Goal: Transaction & Acquisition: Purchase product/service

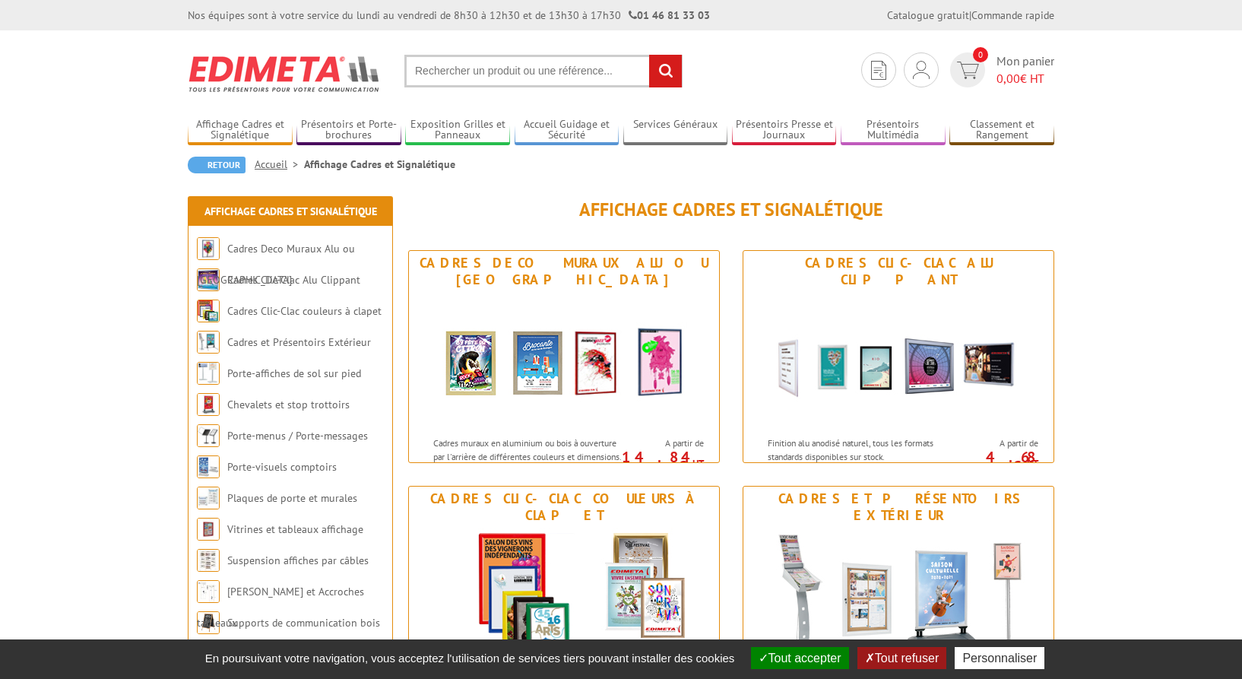
click at [505, 75] on input "text" at bounding box center [543, 71] width 278 height 33
paste input "VAC954WP"
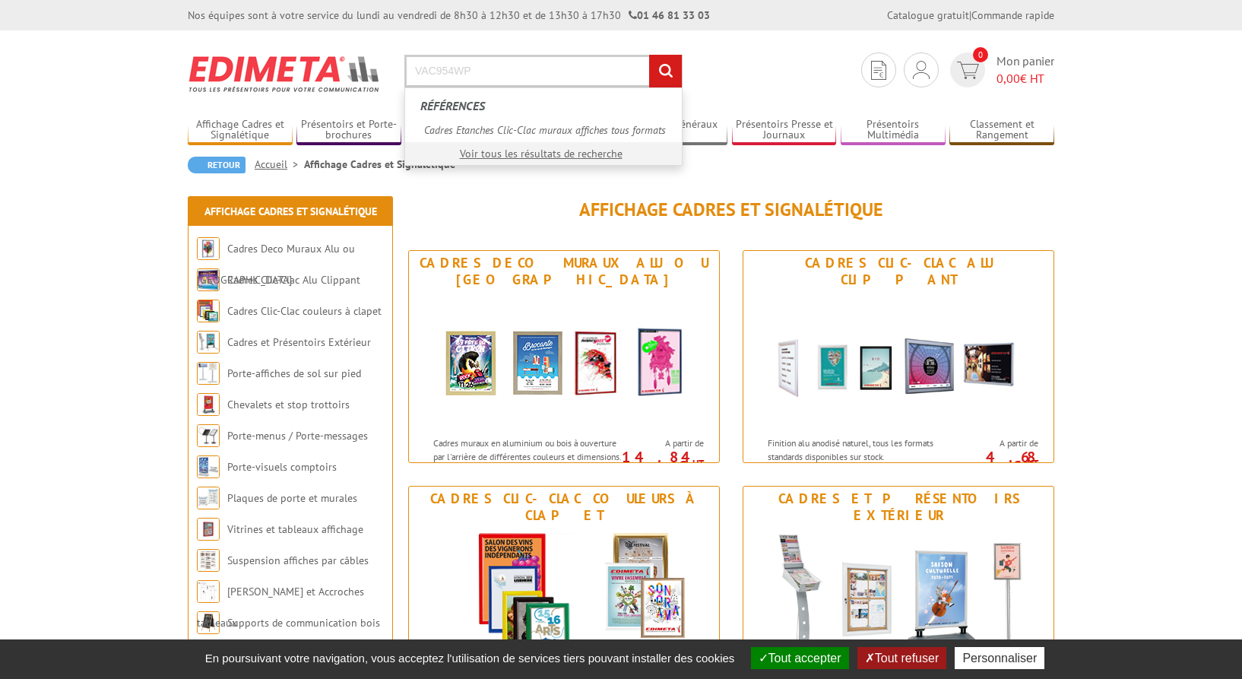
type input "VAC954WP"
click at [649, 55] on input "rechercher" at bounding box center [665, 71] width 33 height 33
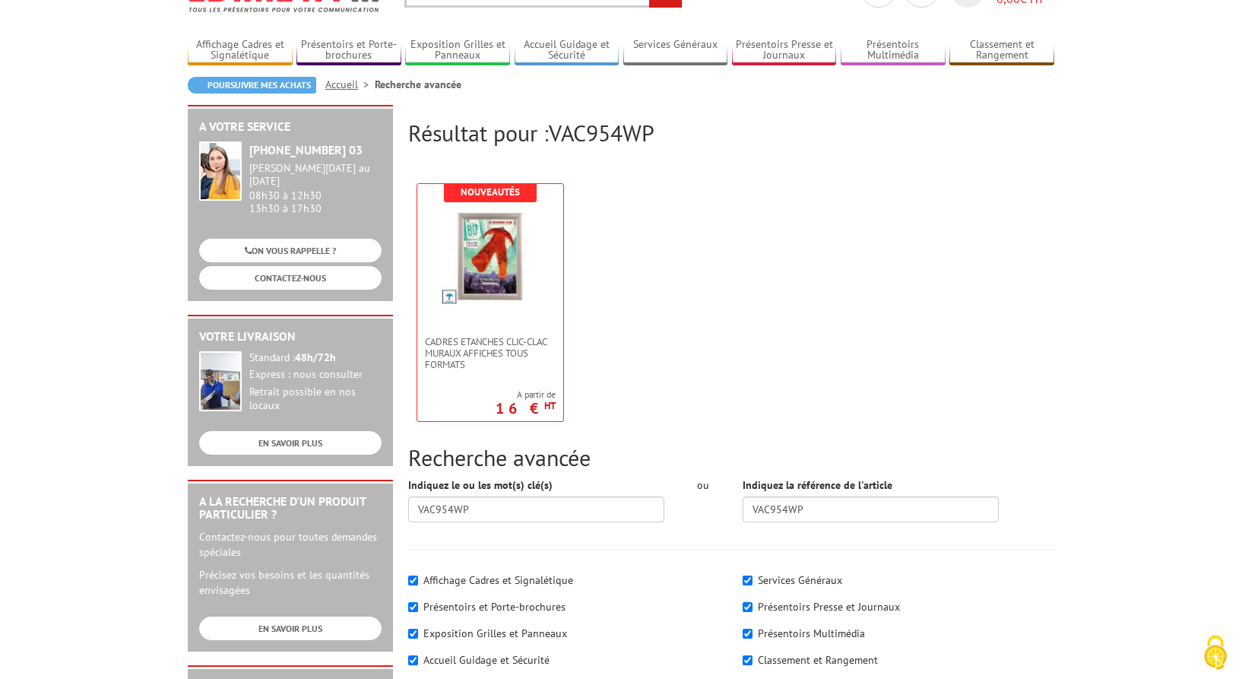
scroll to position [78, 0]
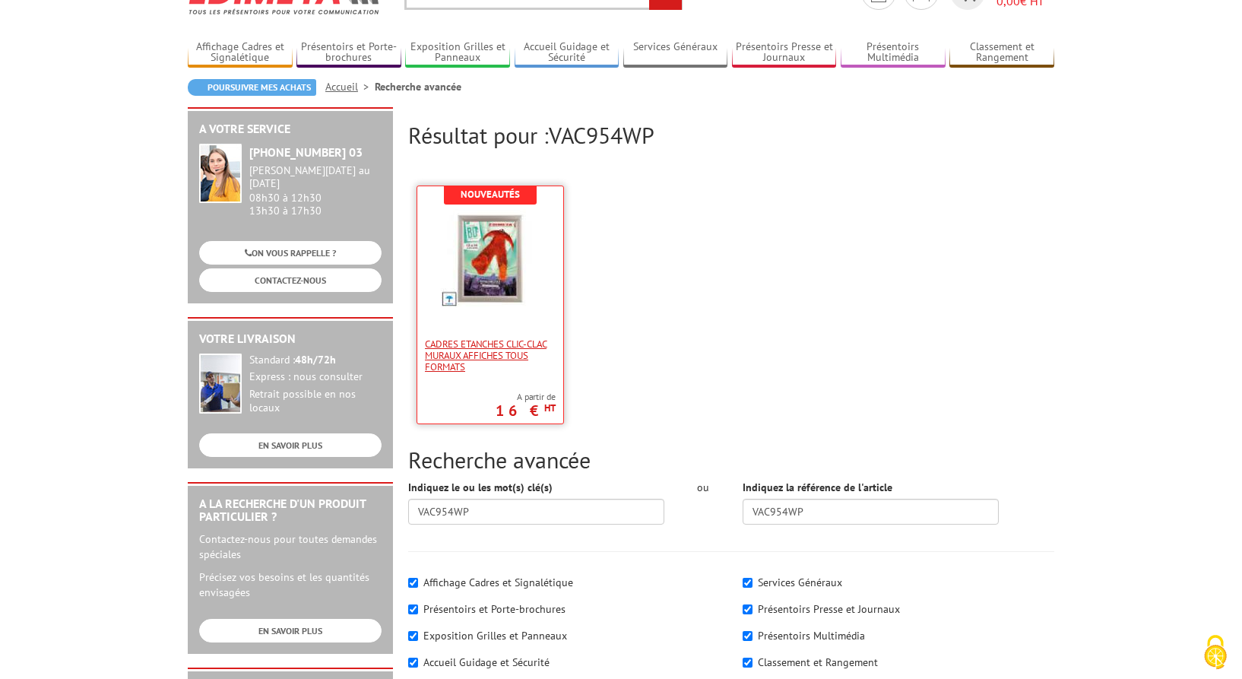
click at [484, 350] on span "Cadres Etanches Clic-Clac muraux affiches tous formats" at bounding box center [490, 355] width 131 height 34
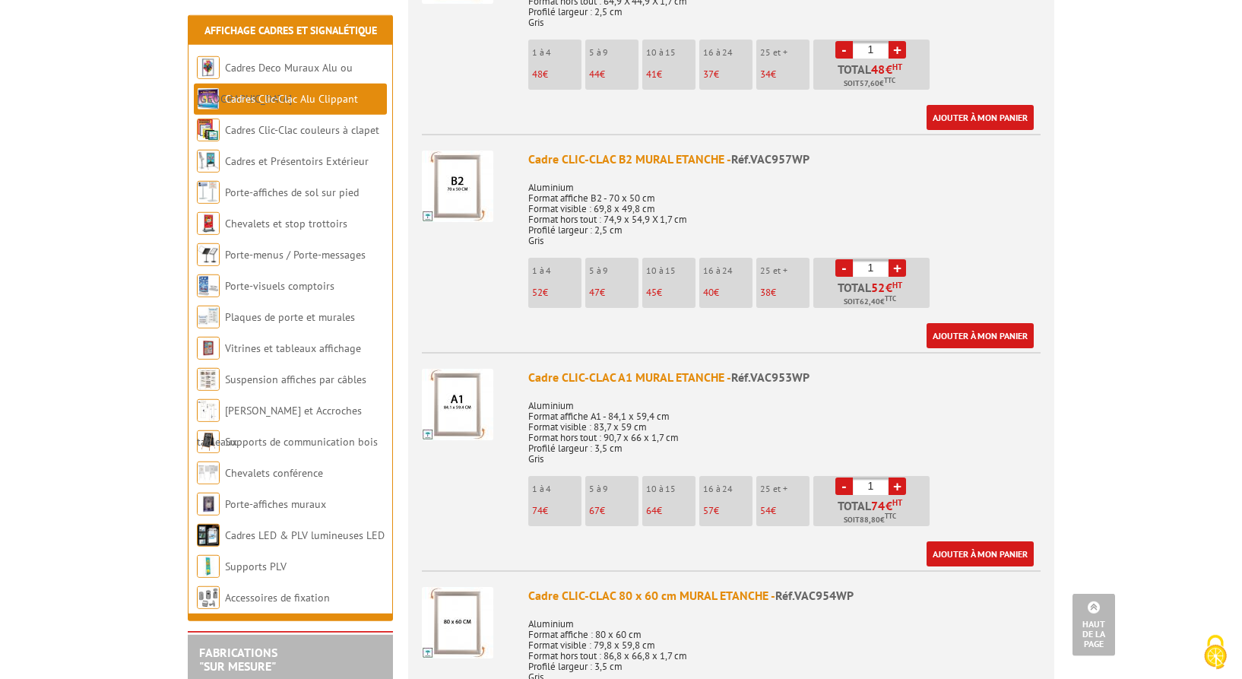
scroll to position [1706, 0]
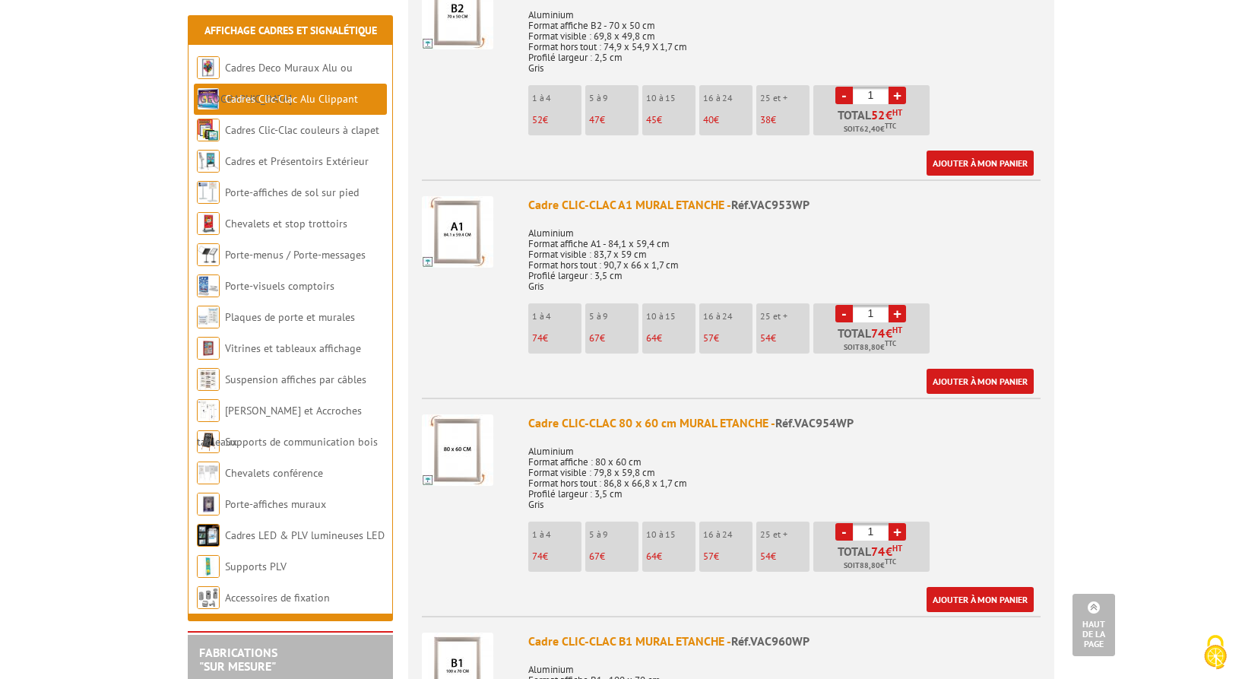
click at [567, 414] on div "Cadre CLIC-CLAC 80 x 60 cm MURAL ETANCHE - Réf.VAC954WP" at bounding box center [784, 422] width 512 height 17
click at [531, 445] on p "Aluminium Format affiche : 80 x 60 cm Format visible : 79,8 x 59,8 cm Format ho…" at bounding box center [784, 473] width 512 height 74
drag, startPoint x: 528, startPoint y: 401, endPoint x: 672, endPoint y: 490, distance: 169.0
click at [672, 490] on div "Cadre CLIC-CLAC 80 x 60 cm MURAL ETANCHE - Réf.VAC954WP Aluminium Format affich…" at bounding box center [784, 513] width 512 height 198
copy div "Cadre CLIC-CLAC 80 x 60 cm MURAL ETANCHE - Réf.VAC954WP Aluminium Format affich…"
